Goal: Transaction & Acquisition: Purchase product/service

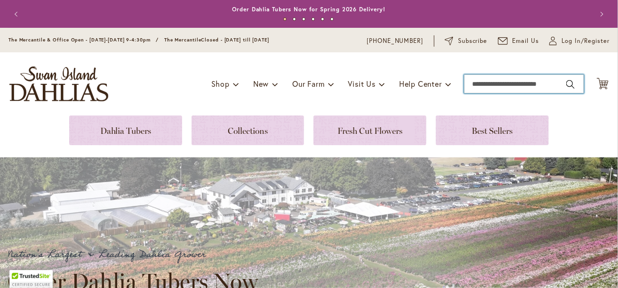
click at [473, 78] on input "Search" at bounding box center [524, 83] width 120 height 19
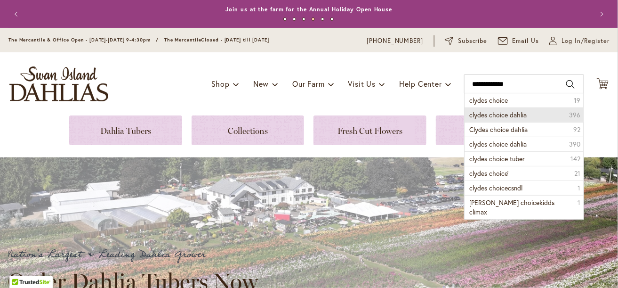
click at [503, 107] on li "clydes choice dahlia 396" at bounding box center [524, 114] width 119 height 15
type input "**********"
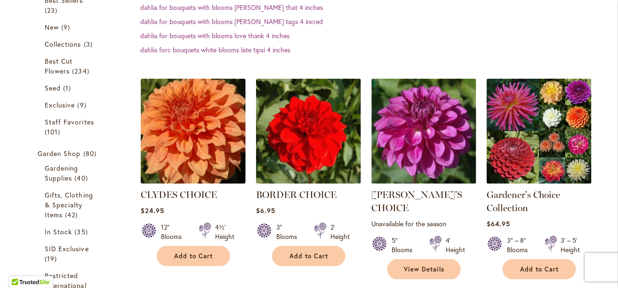
scroll to position [226, 0]
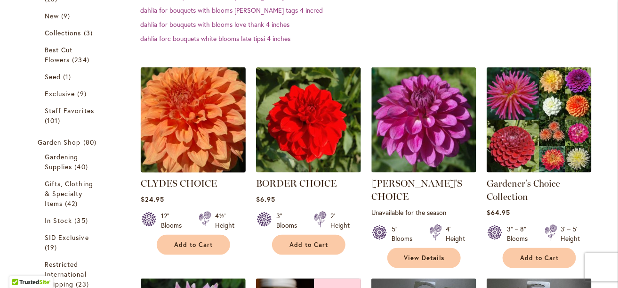
click at [183, 138] on img at bounding box center [193, 120] width 110 height 110
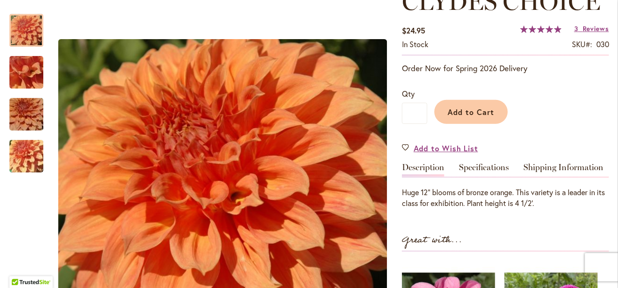
scroll to position [107, 0]
